Goal: Task Accomplishment & Management: Manage account settings

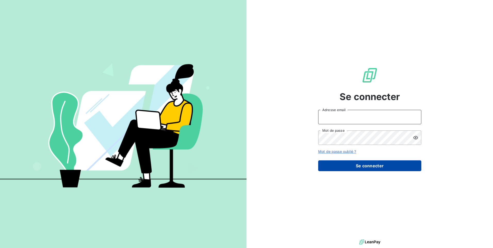
type input "[EMAIL_ADDRESS][DOMAIN_NAME]"
click at [337, 161] on button "Se connecter" at bounding box center [369, 165] width 103 height 11
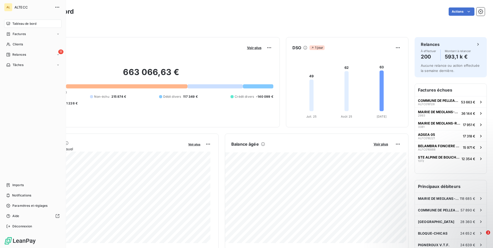
click at [9, 9] on div "AL" at bounding box center [8, 7] width 8 height 8
click at [11, 5] on div "AL" at bounding box center [8, 7] width 8 height 8
click at [56, 6] on icon "button" at bounding box center [57, 7] width 5 height 5
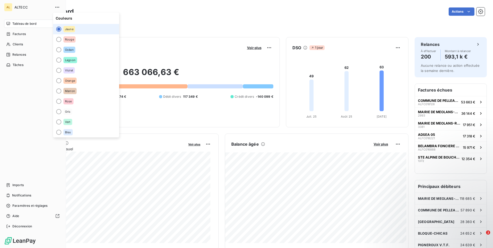
click at [9, 7] on div "AL" at bounding box center [8, 7] width 8 height 8
click at [18, 135] on div "Tableau de bord Factures Clients 11 Relances Tâches Imports Notifications Param…" at bounding box center [33, 125] width 58 height 211
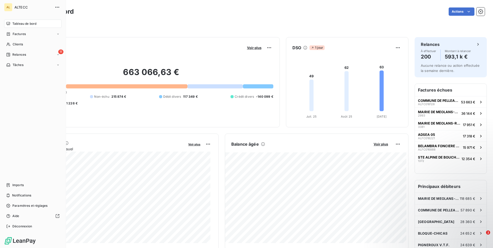
click at [9, 7] on div "AL" at bounding box center [8, 7] width 8 height 8
click at [20, 130] on div "Tableau de bord Factures Clients 11 Relances Tâches Imports Notifications Param…" at bounding box center [33, 125] width 58 height 211
